Goal: Navigation & Orientation: Find specific page/section

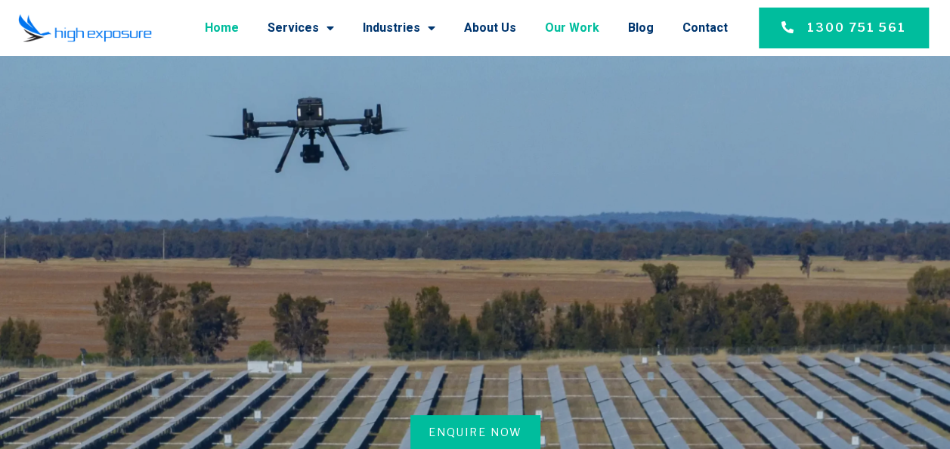
click at [571, 23] on link "Our Work" at bounding box center [572, 27] width 54 height 39
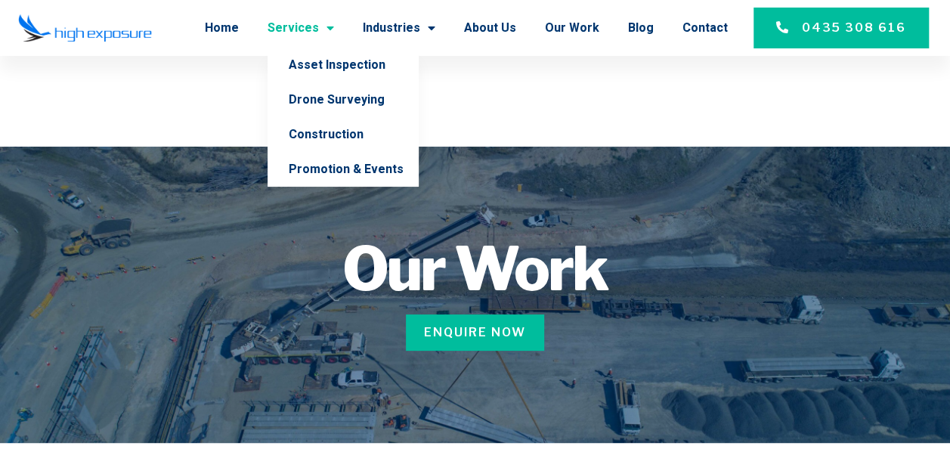
click at [334, 26] on span "Menu" at bounding box center [326, 27] width 15 height 27
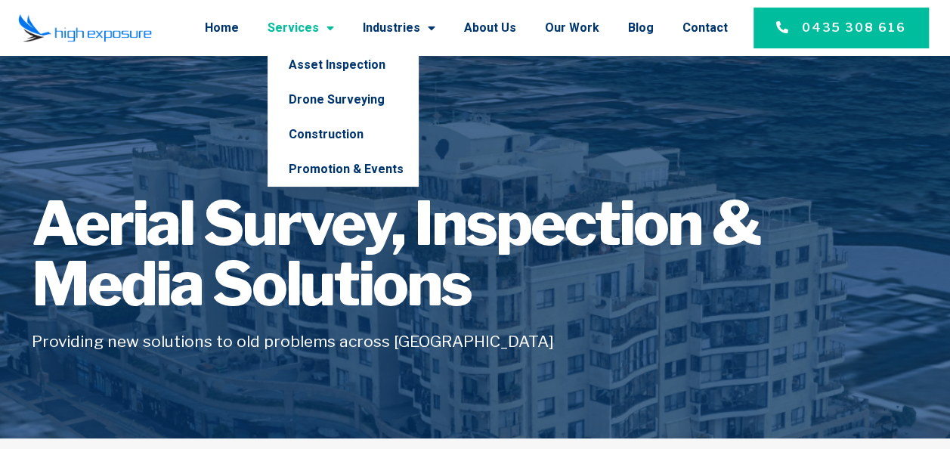
click at [334, 29] on span "Menu" at bounding box center [326, 27] width 15 height 27
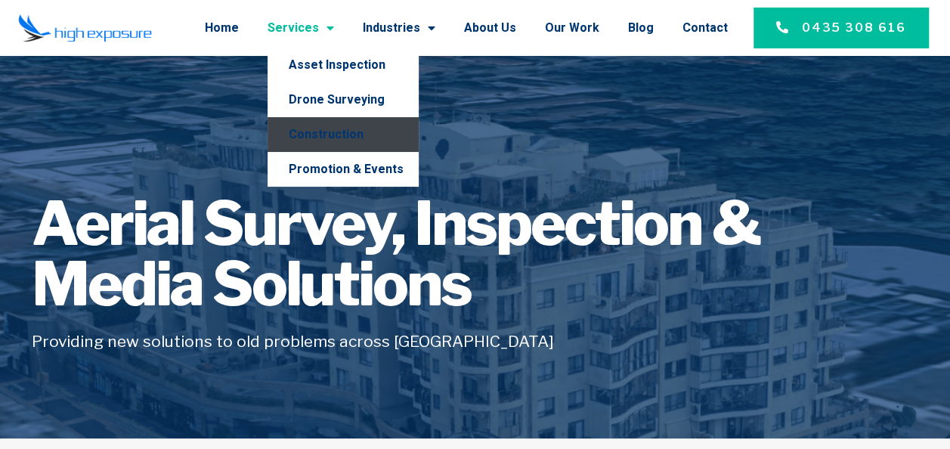
click at [332, 130] on link "Construction" at bounding box center [342, 134] width 151 height 35
